Goal: Information Seeking & Learning: Understand process/instructions

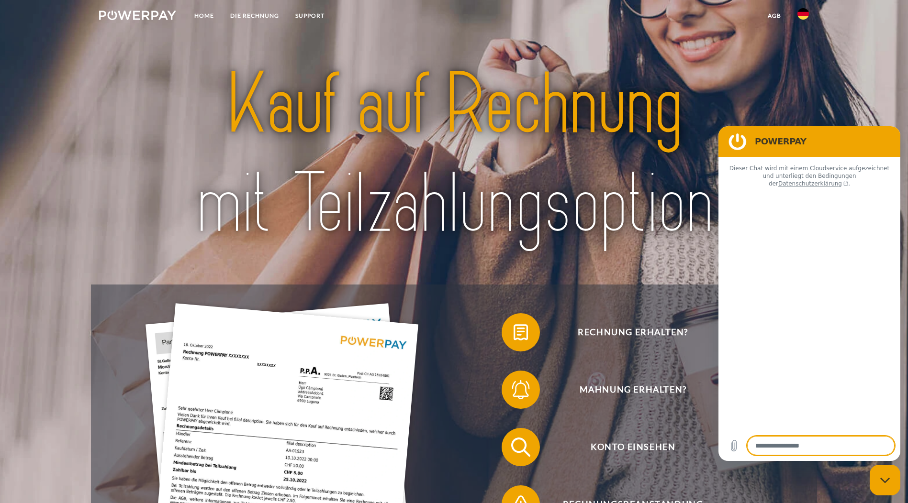
type textarea "*"
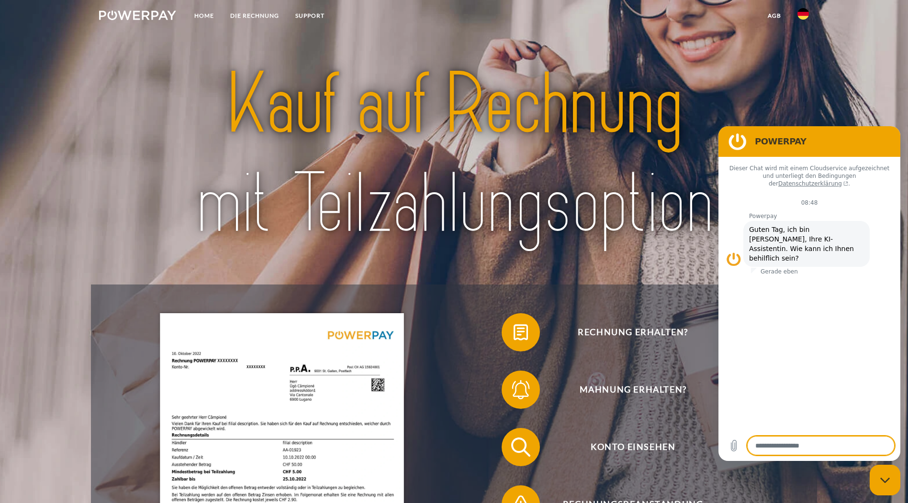
scroll to position [144, 0]
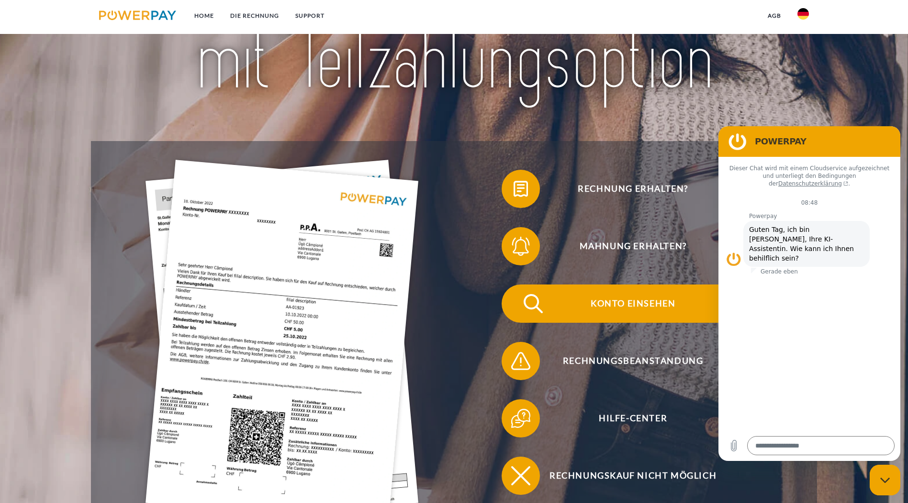
click at [515, 285] on span "Konto einsehen" at bounding box center [632, 304] width 234 height 38
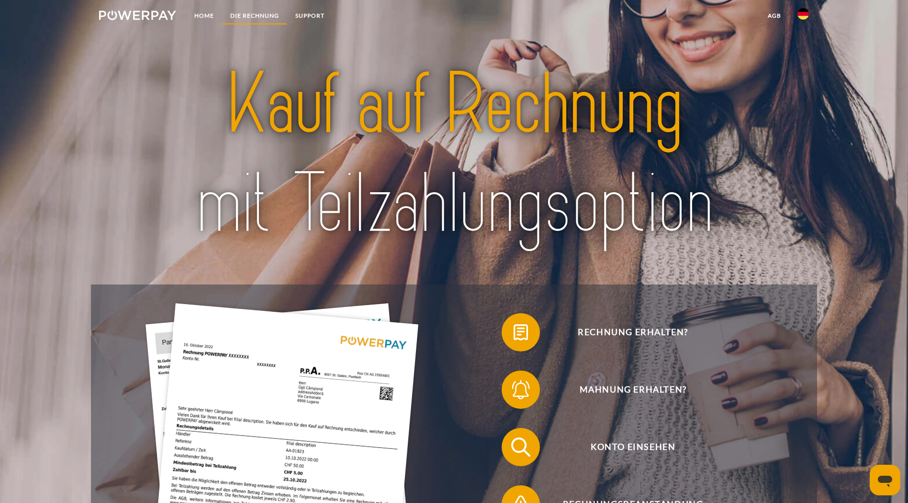
click at [256, 14] on link "DIE RECHNUNG" at bounding box center [254, 15] width 65 height 17
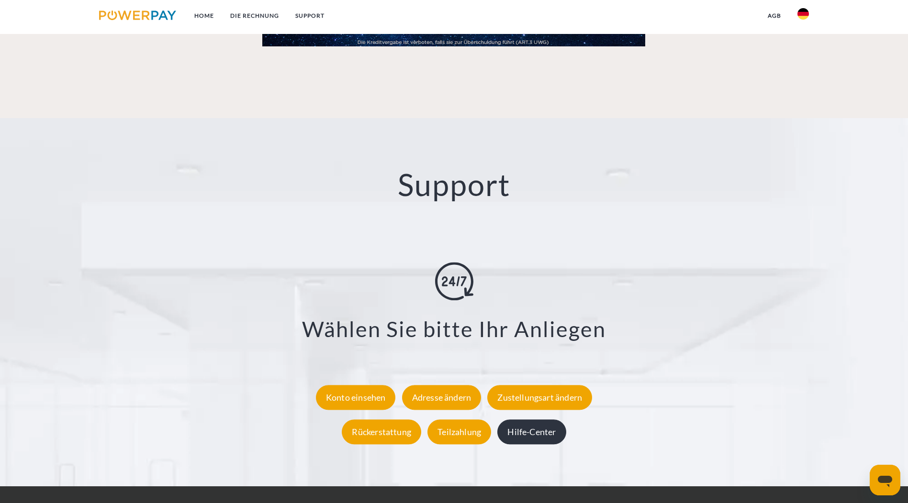
scroll to position [1720, 0]
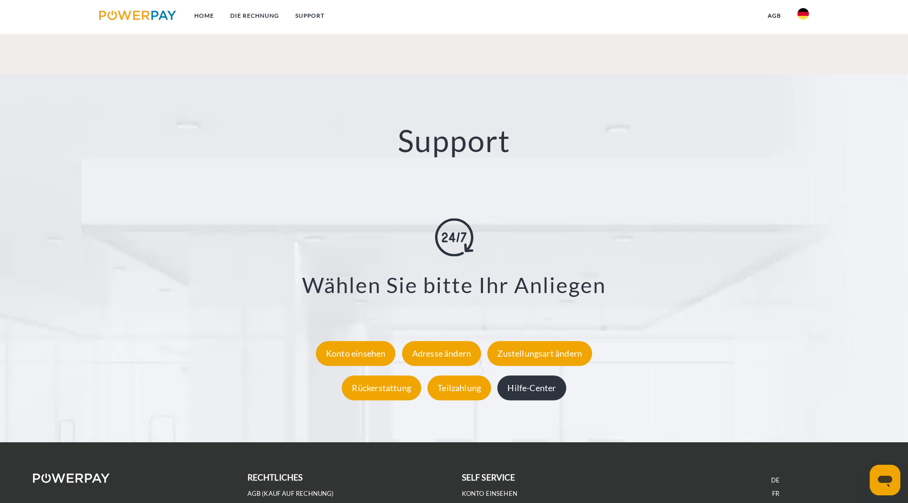
click at [548, 376] on div "Hilfe-Center" at bounding box center [531, 388] width 68 height 25
